Goal: Information Seeking & Learning: Learn about a topic

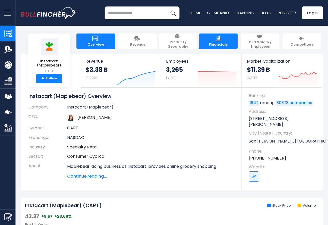
click at [219, 43] on span "Financials" at bounding box center [218, 45] width 19 height 4
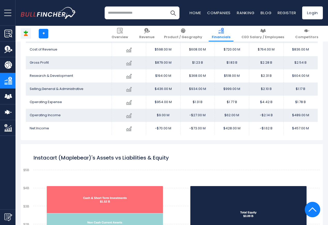
scroll to position [310, 0]
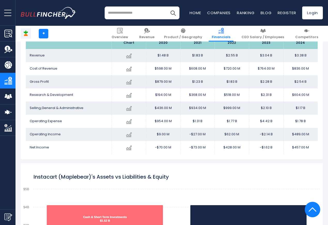
click at [222, 101] on td "$518.00 M" at bounding box center [231, 95] width 34 height 13
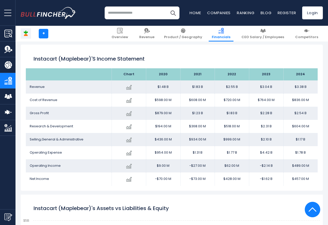
scroll to position [217, 0]
